Goal: Information Seeking & Learning: Learn about a topic

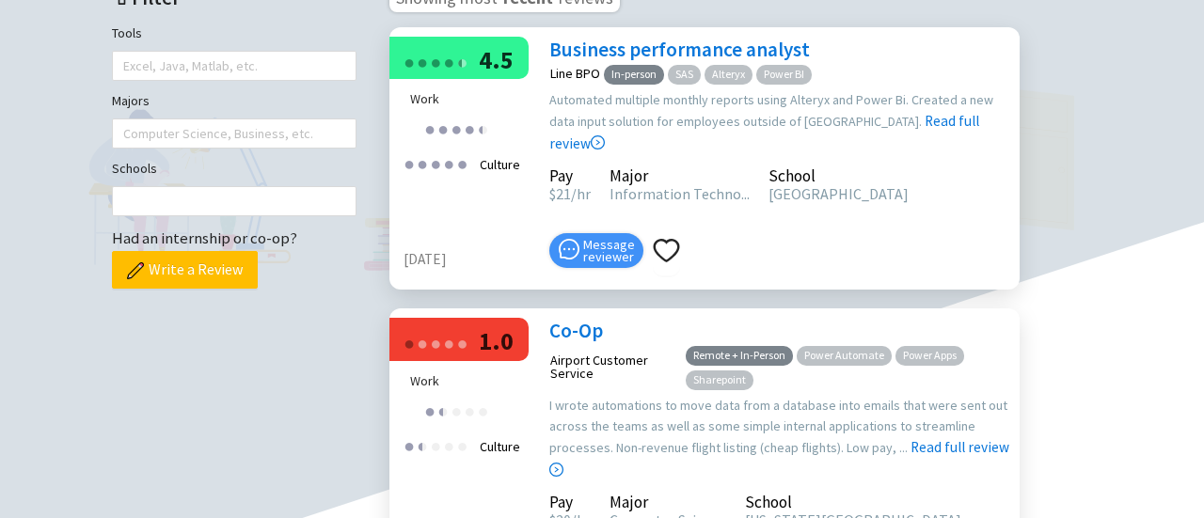
scroll to position [598, 39]
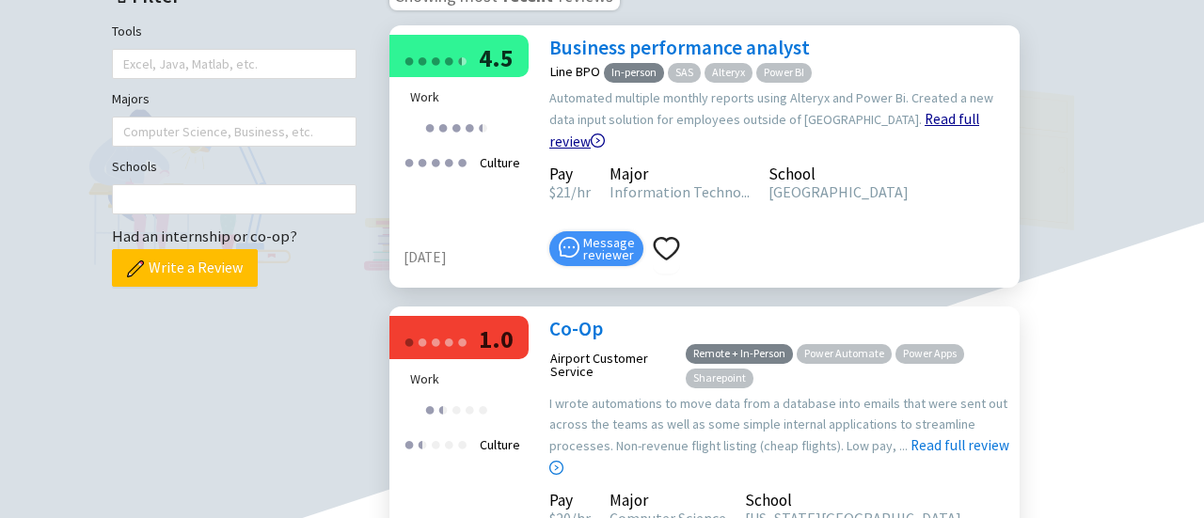
click at [835, 151] on link "Read full review" at bounding box center [764, 83] width 430 height 135
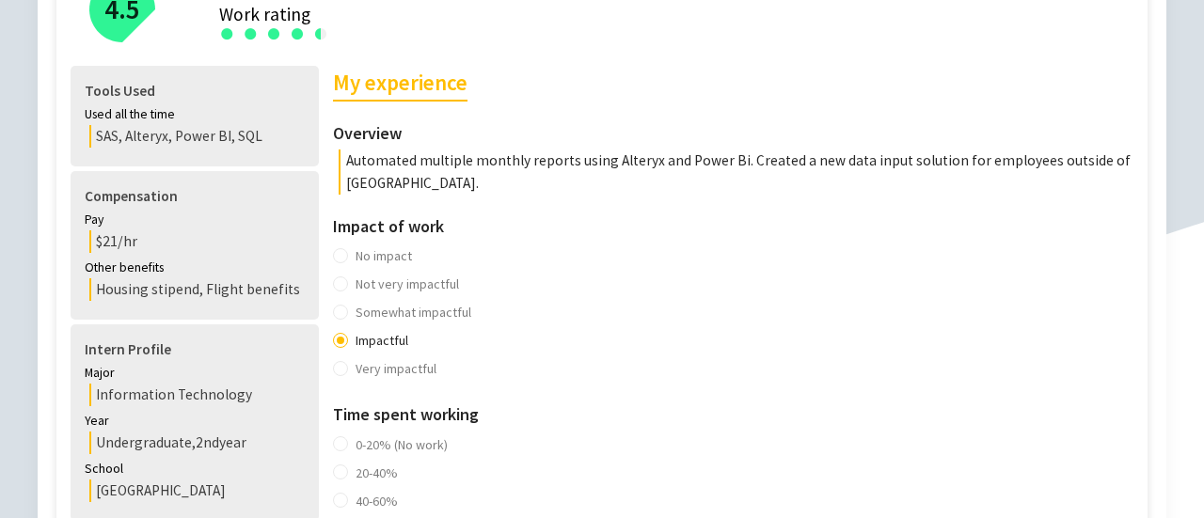
scroll to position [467, 0]
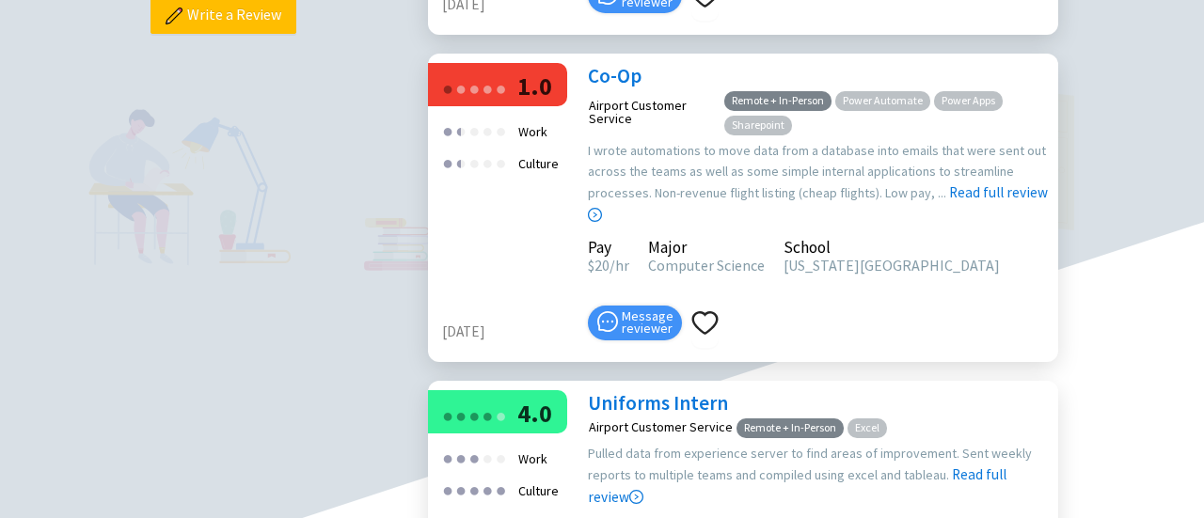
scroll to position [852, 0]
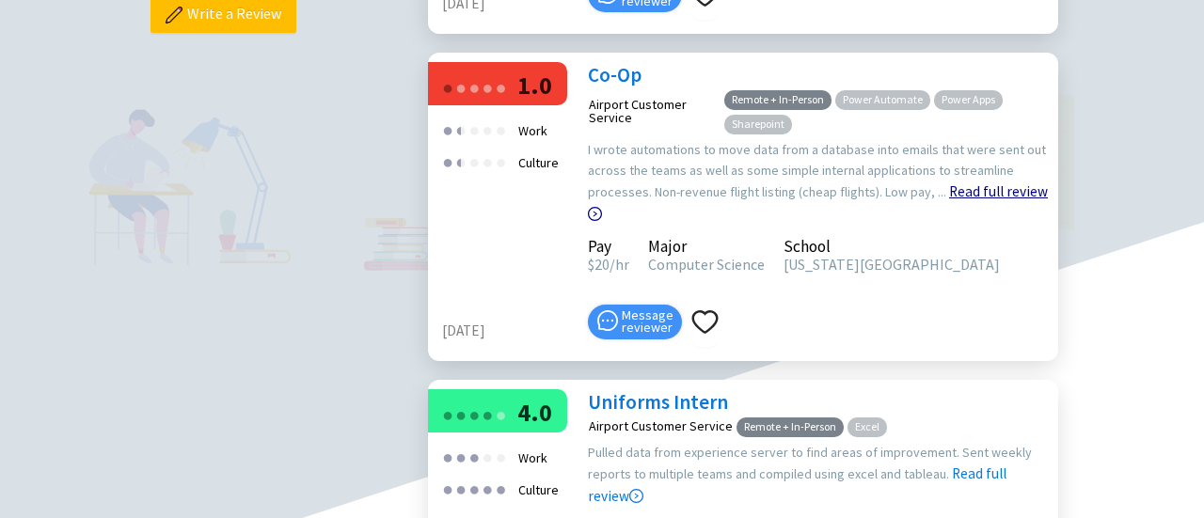
click at [960, 223] on link "Read full review" at bounding box center [818, 155] width 460 height 135
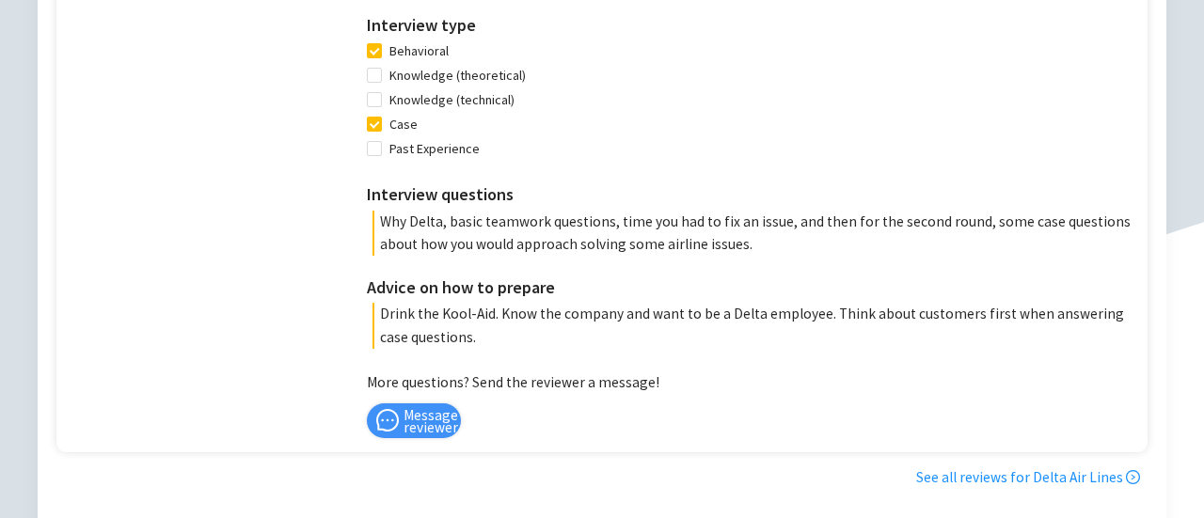
scroll to position [1854, 0]
drag, startPoint x: 716, startPoint y: 258, endPoint x: 620, endPoint y: 113, distance: 173.8
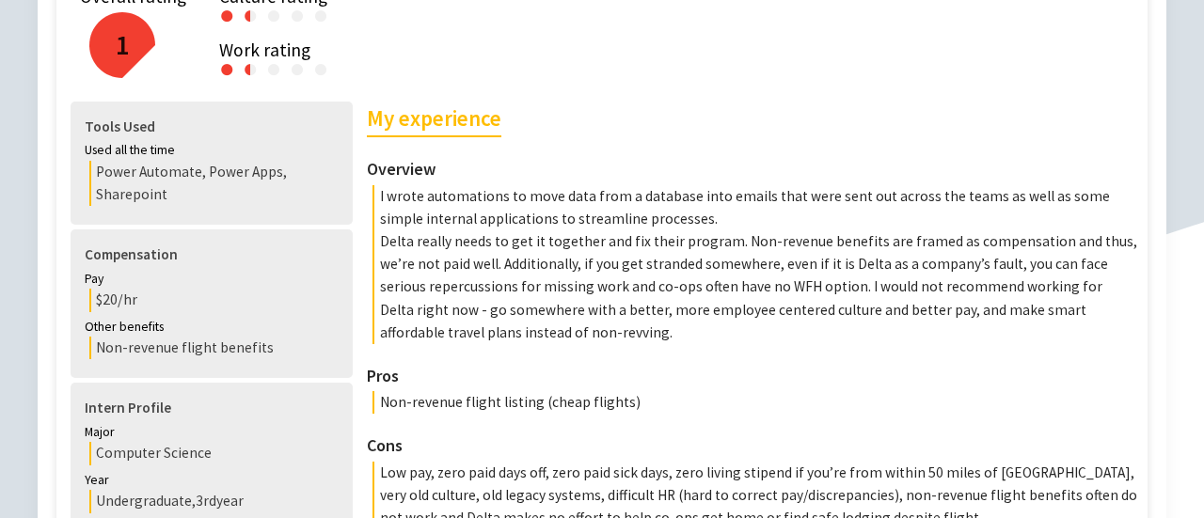
scroll to position [428, 0]
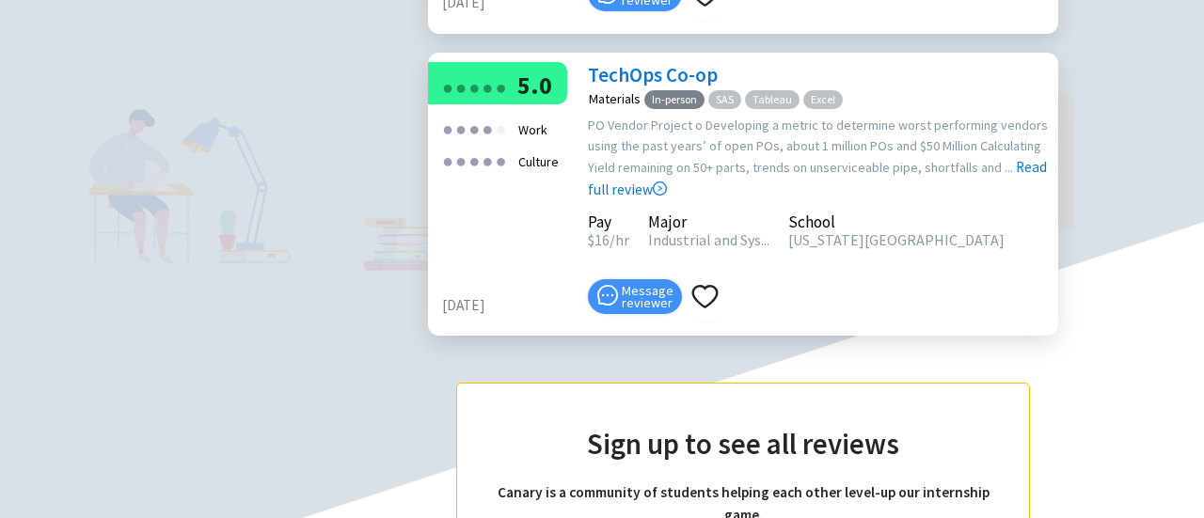
scroll to position [1464, 0]
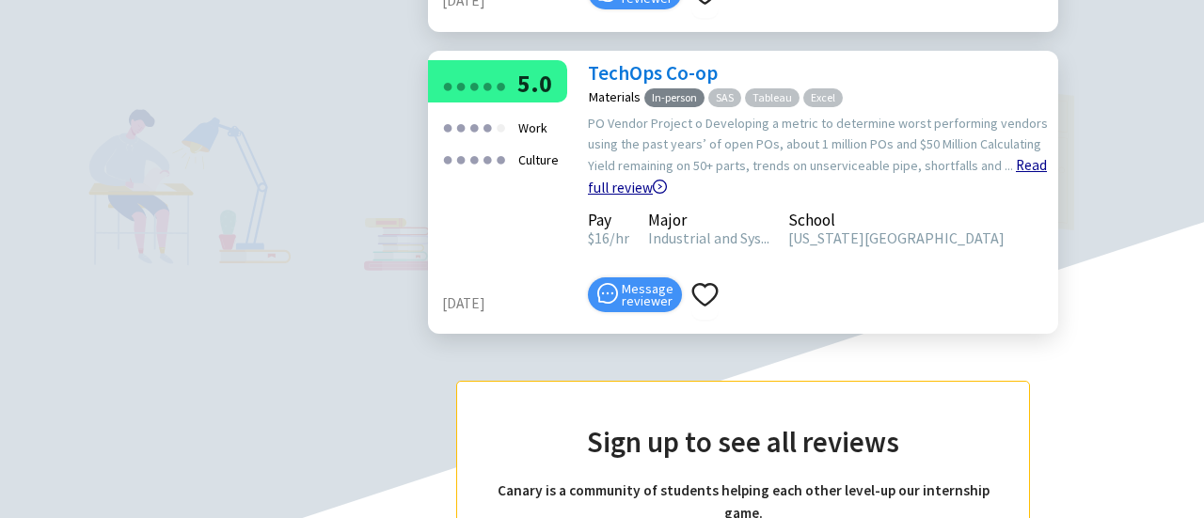
click at [1016, 197] on link "Read full review" at bounding box center [817, 129] width 459 height 135
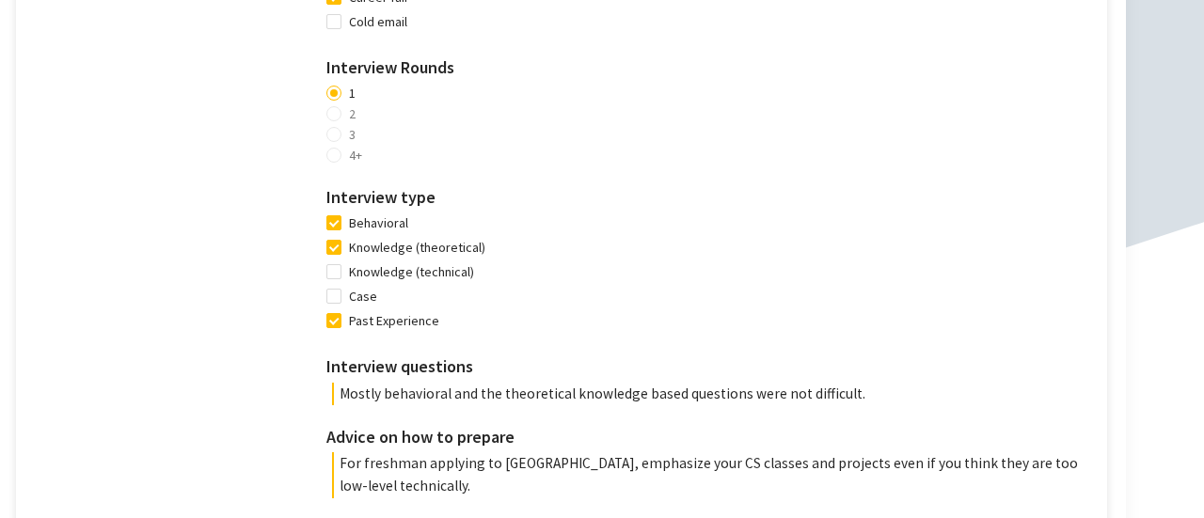
scroll to position [1615, 40]
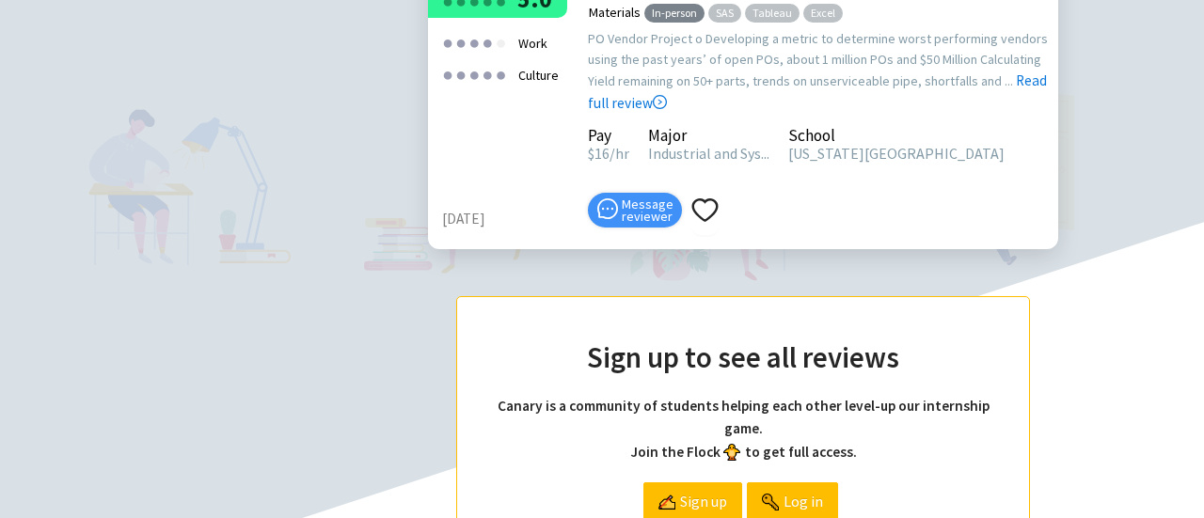
scroll to position [1541, 0]
